Goal: Task Accomplishment & Management: Manage account settings

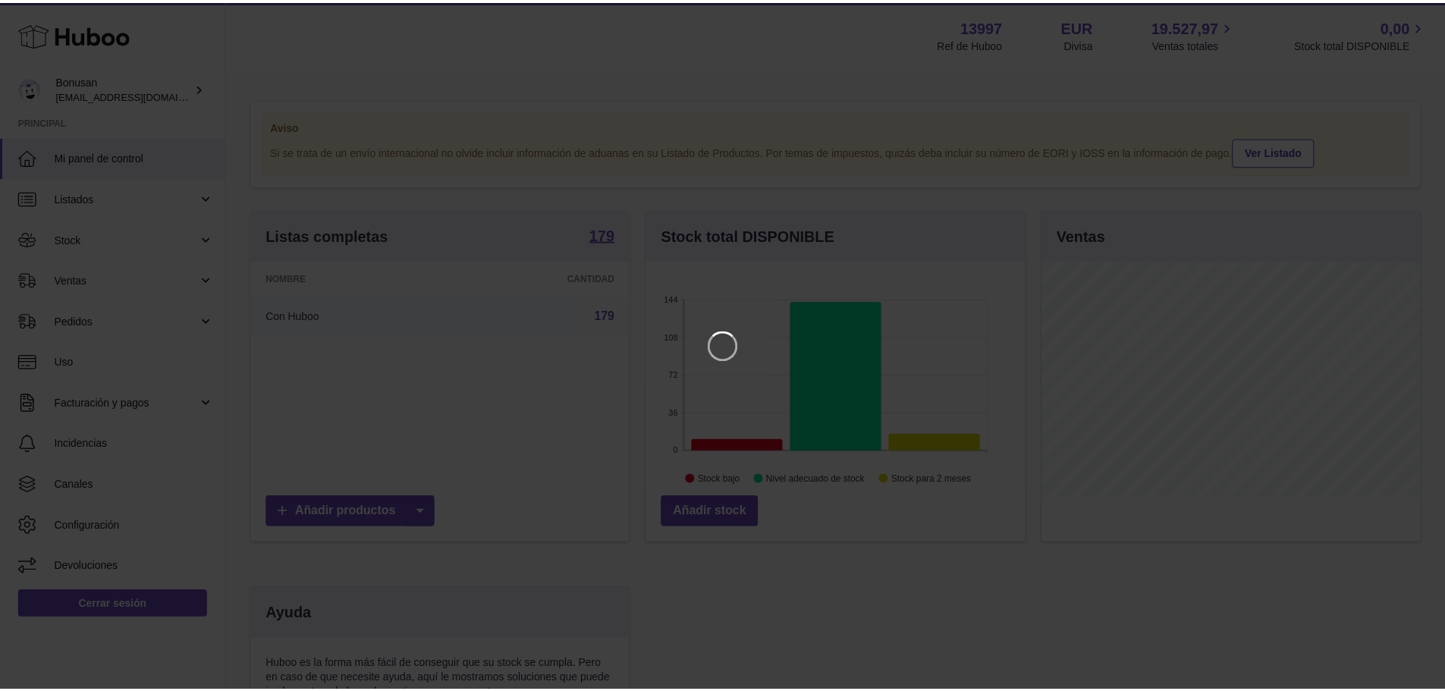
scroll to position [237, 382]
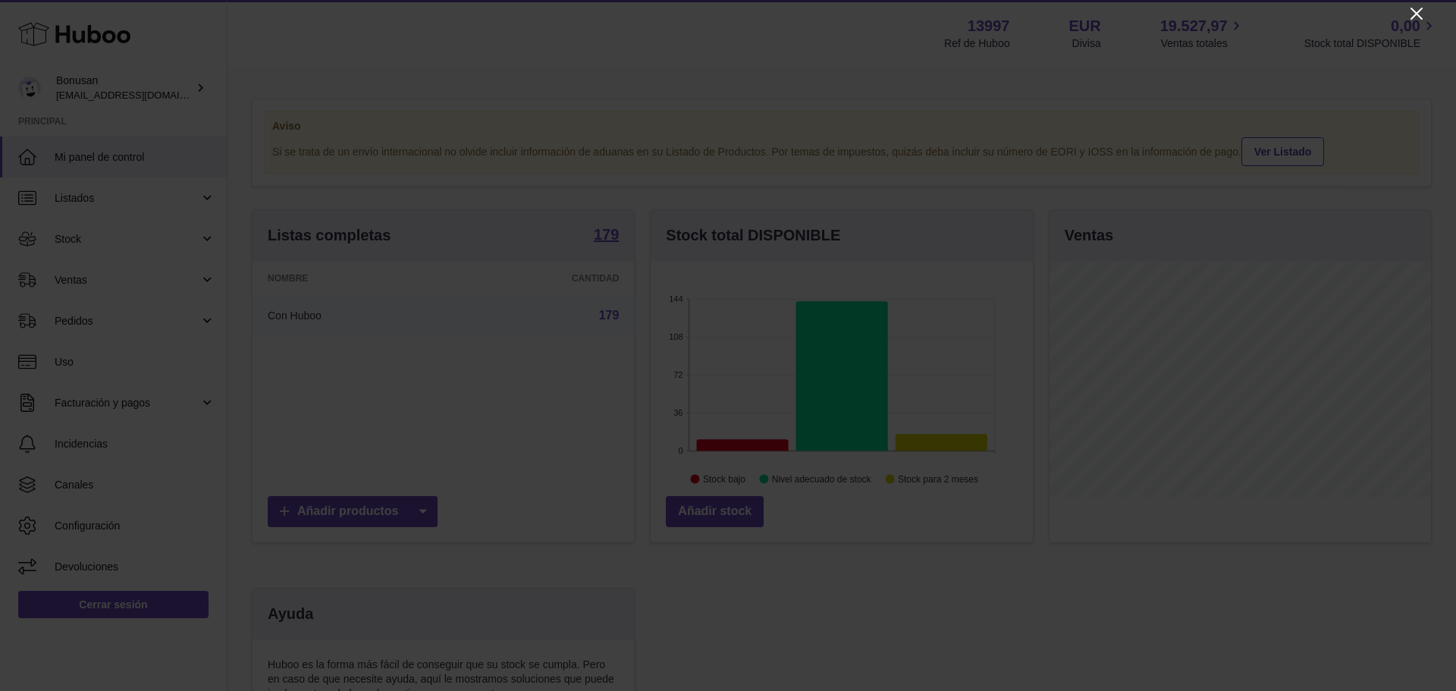
click at [1419, 17] on icon "Close" at bounding box center [1417, 14] width 18 height 18
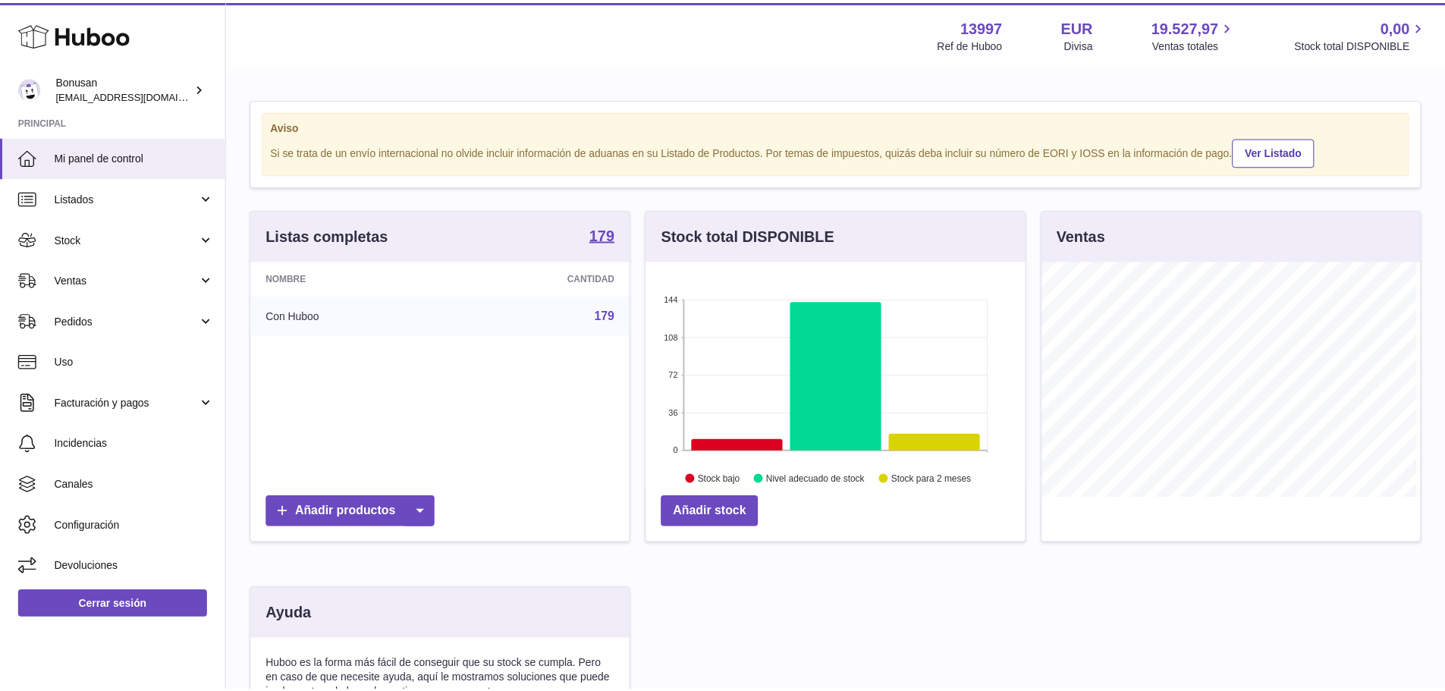
scroll to position [758242, 758101]
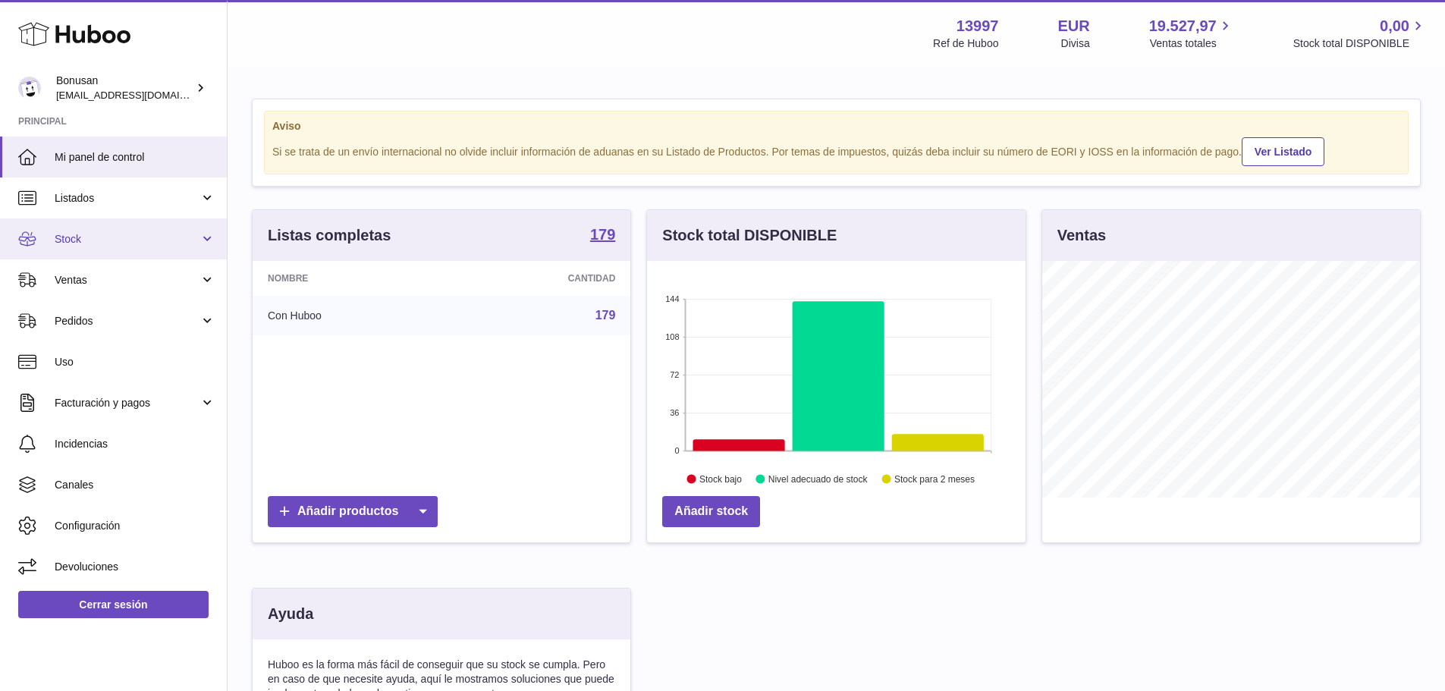
click at [88, 243] on span "Stock" at bounding box center [127, 239] width 145 height 14
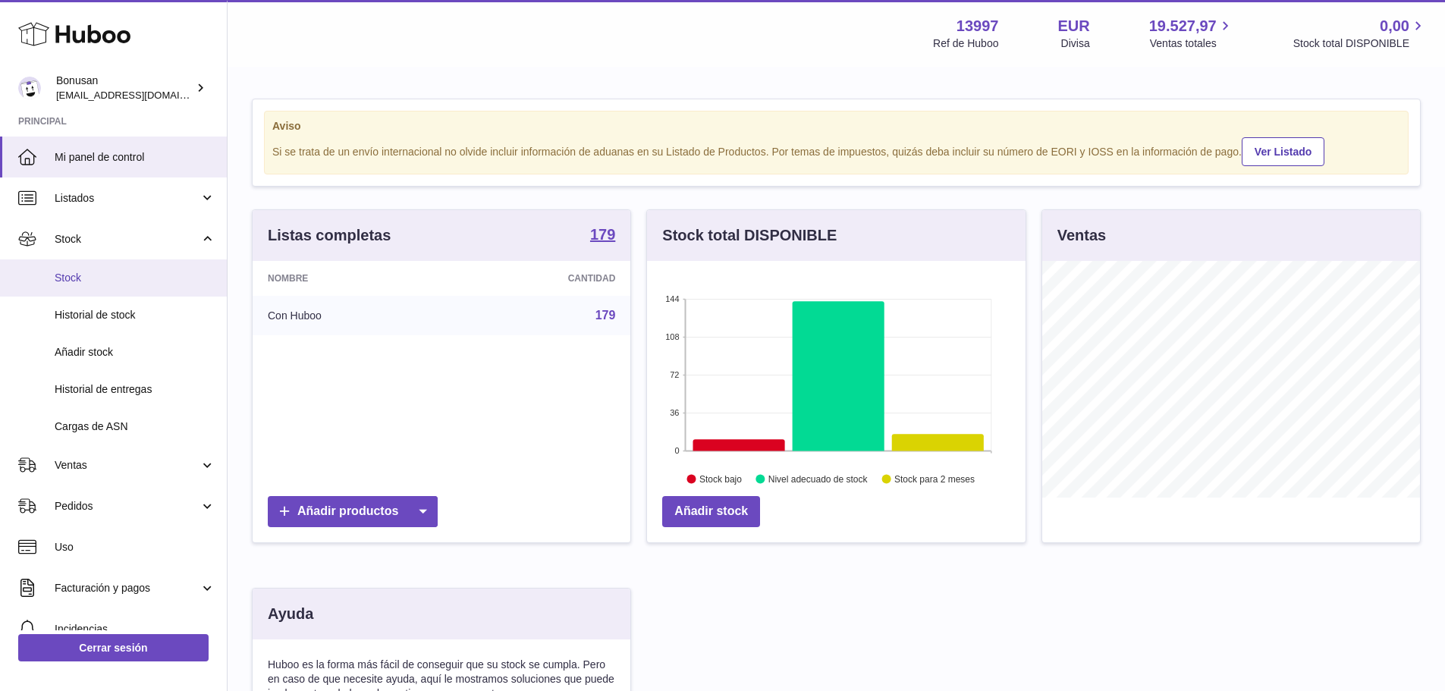
click at [84, 278] on span "Stock" at bounding box center [135, 278] width 161 height 14
click at [75, 278] on span "Stock" at bounding box center [135, 278] width 161 height 14
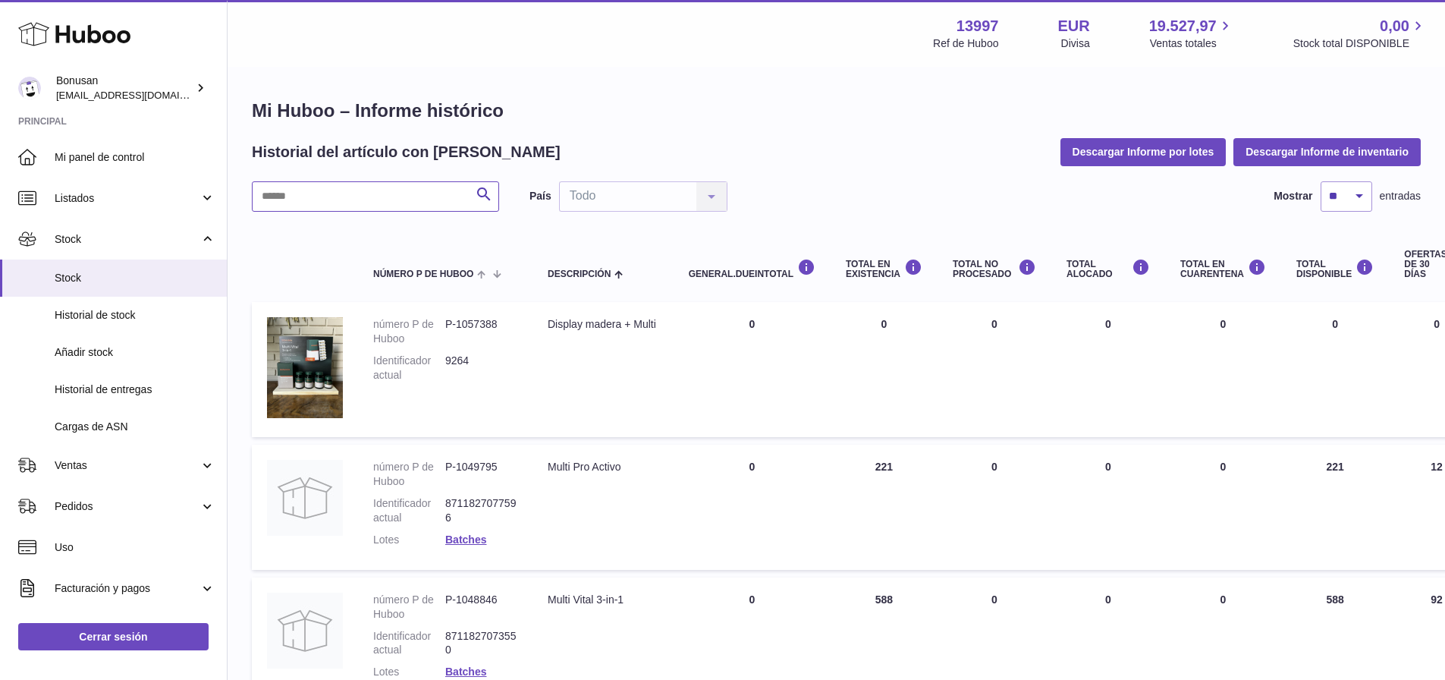
click at [305, 199] on input "text" at bounding box center [375, 196] width 247 height 30
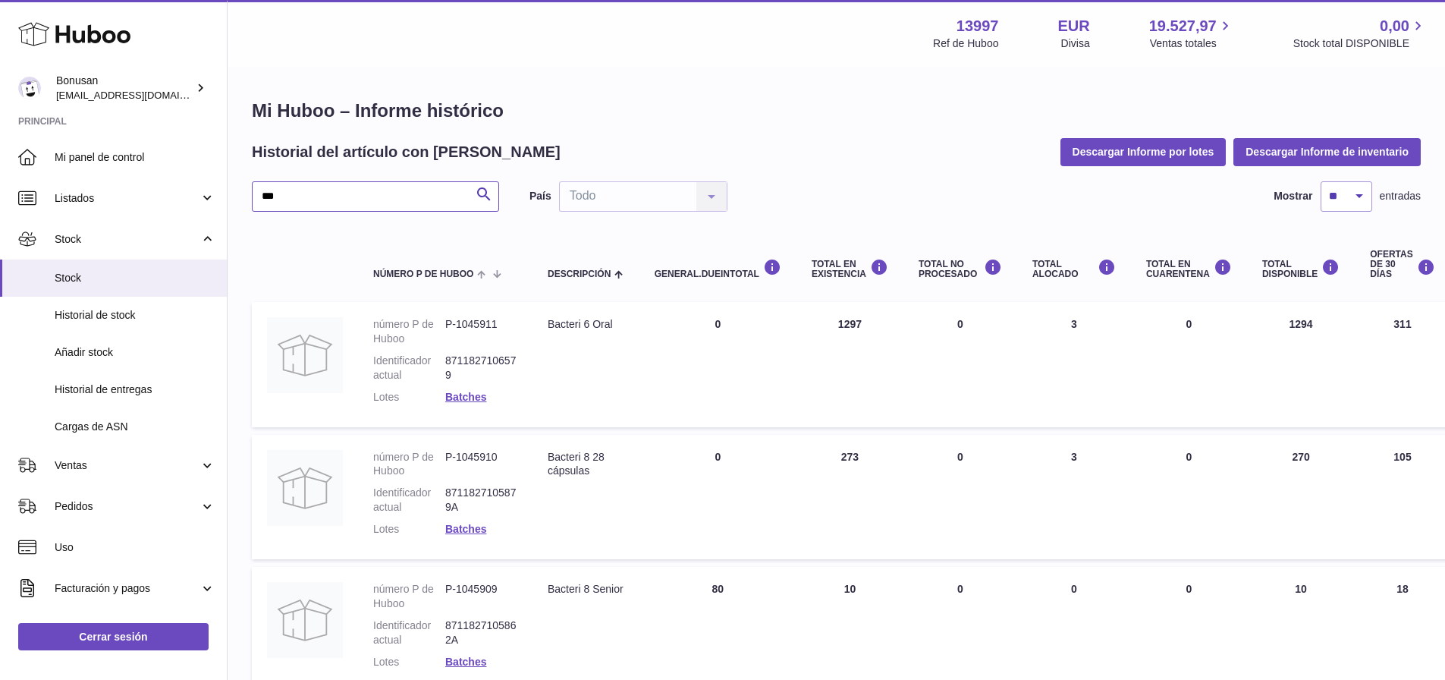
type input "***"
